Goal: Information Seeking & Learning: Learn about a topic

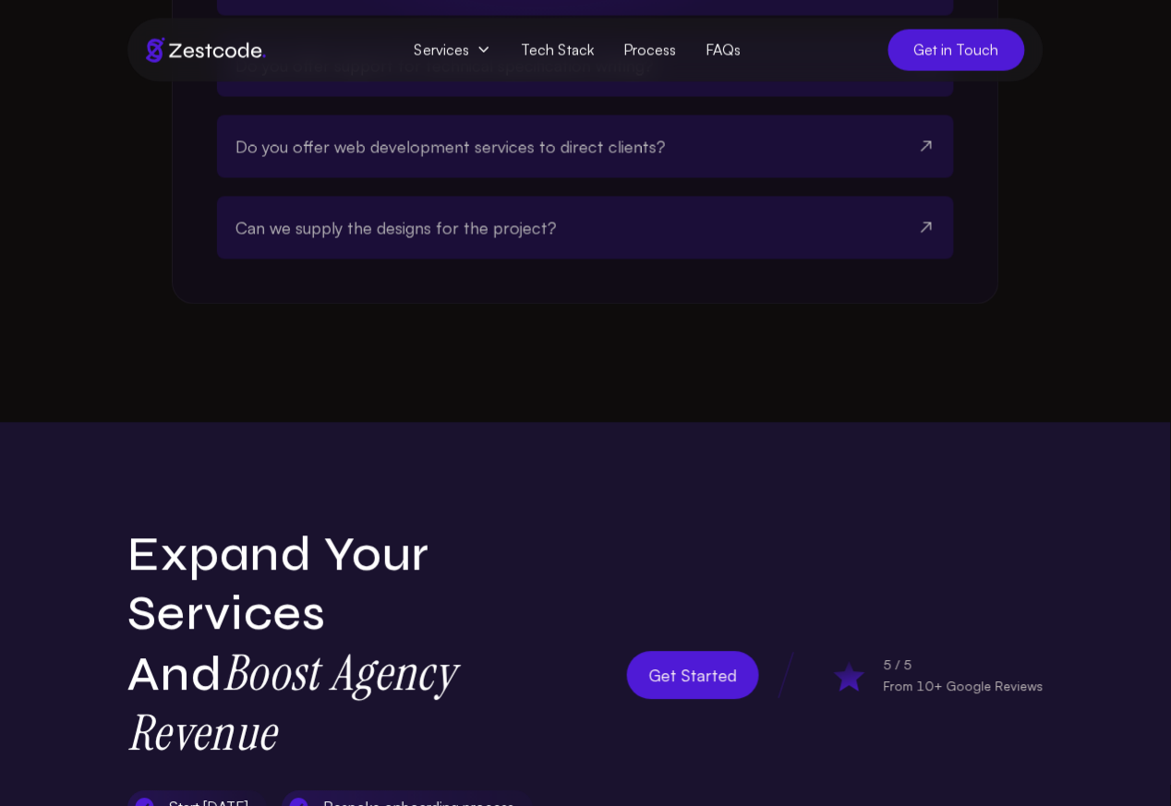
scroll to position [5319, 0]
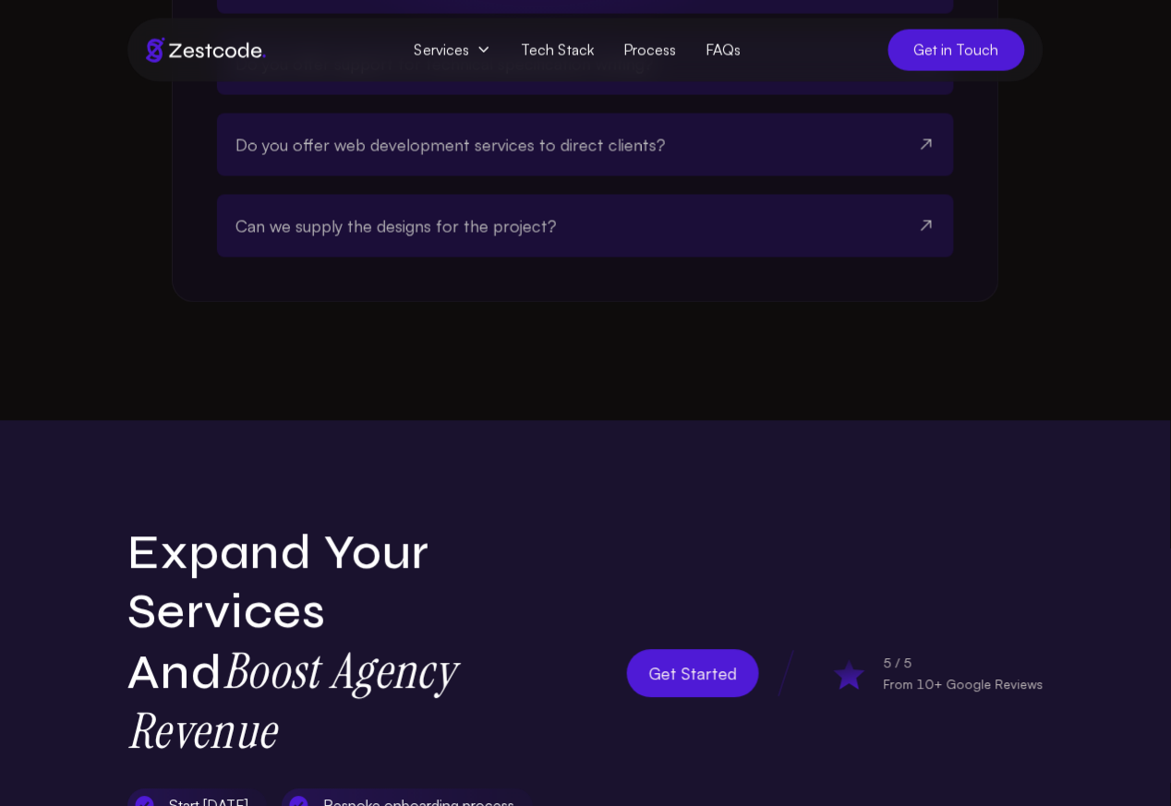
click at [464, 50] on span "Services" at bounding box center [452, 50] width 107 height 34
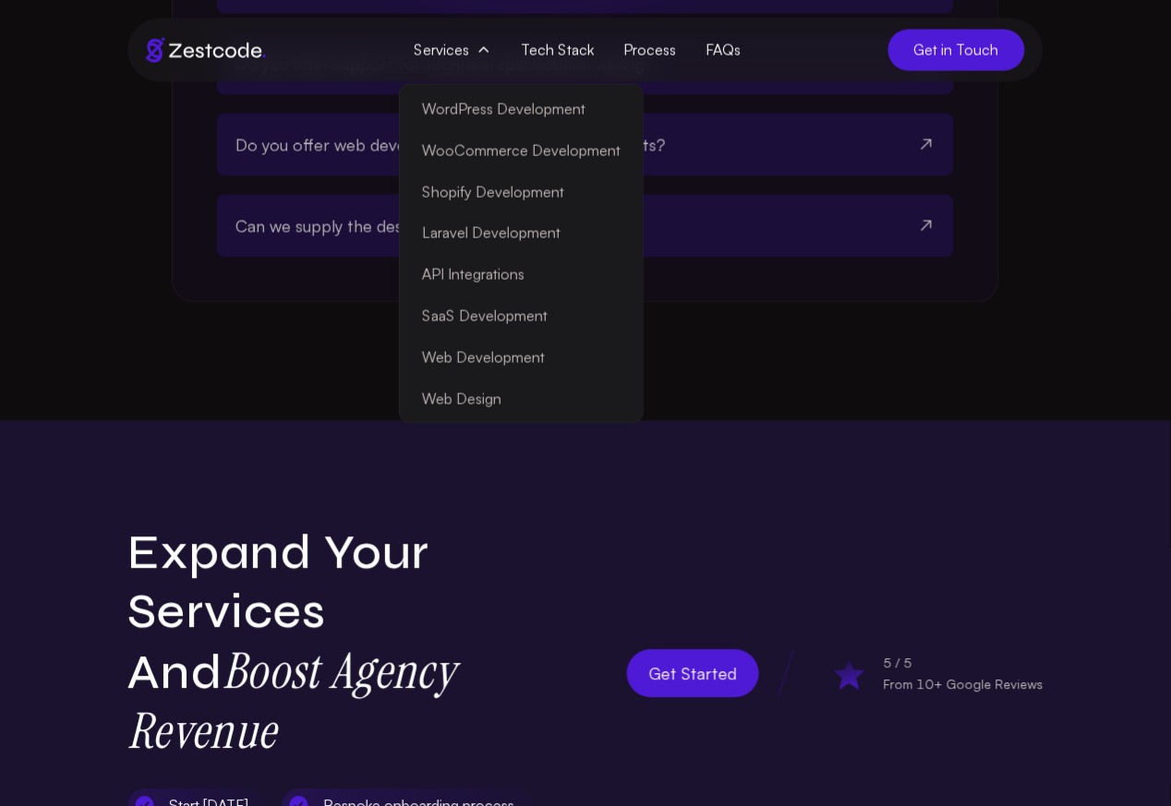
click at [552, 50] on link "Tech Stack" at bounding box center [557, 50] width 103 height 34
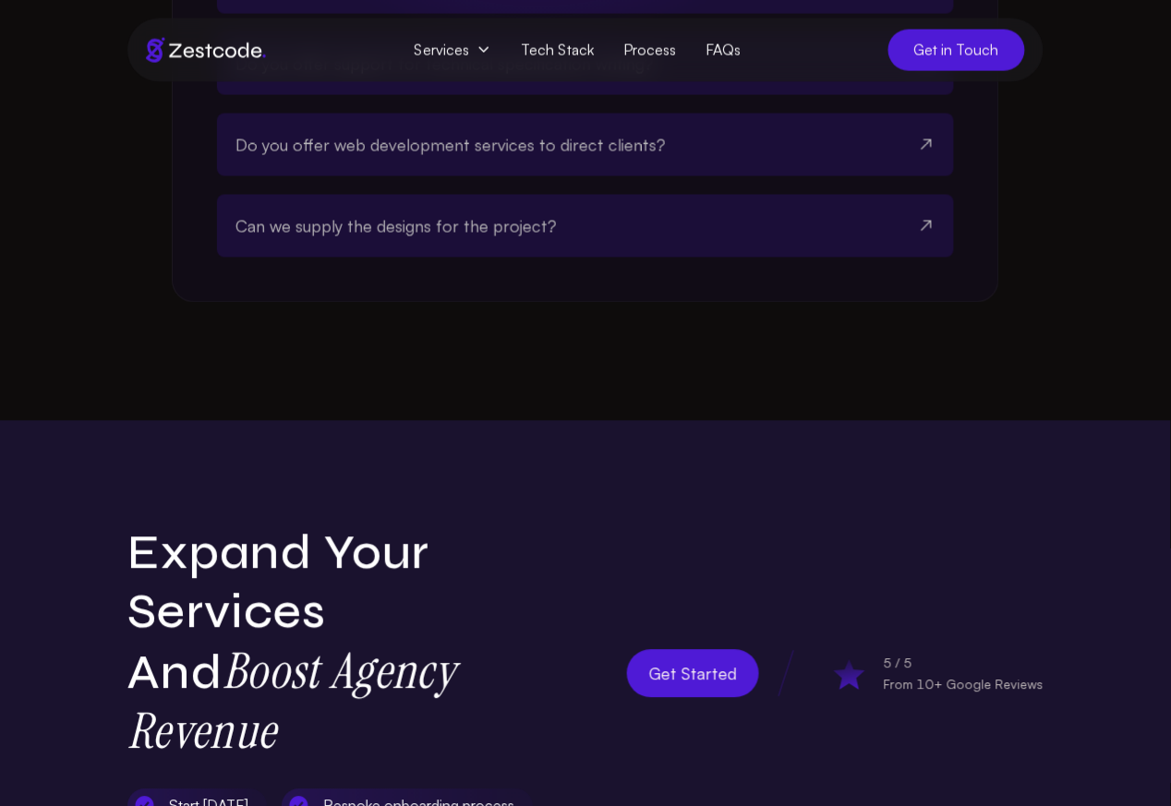
click at [542, 54] on link "Tech Stack" at bounding box center [557, 50] width 103 height 34
click at [506, 33] on link "Tech Stack" at bounding box center [557, 50] width 103 height 34
